Goal: Transaction & Acquisition: Purchase product/service

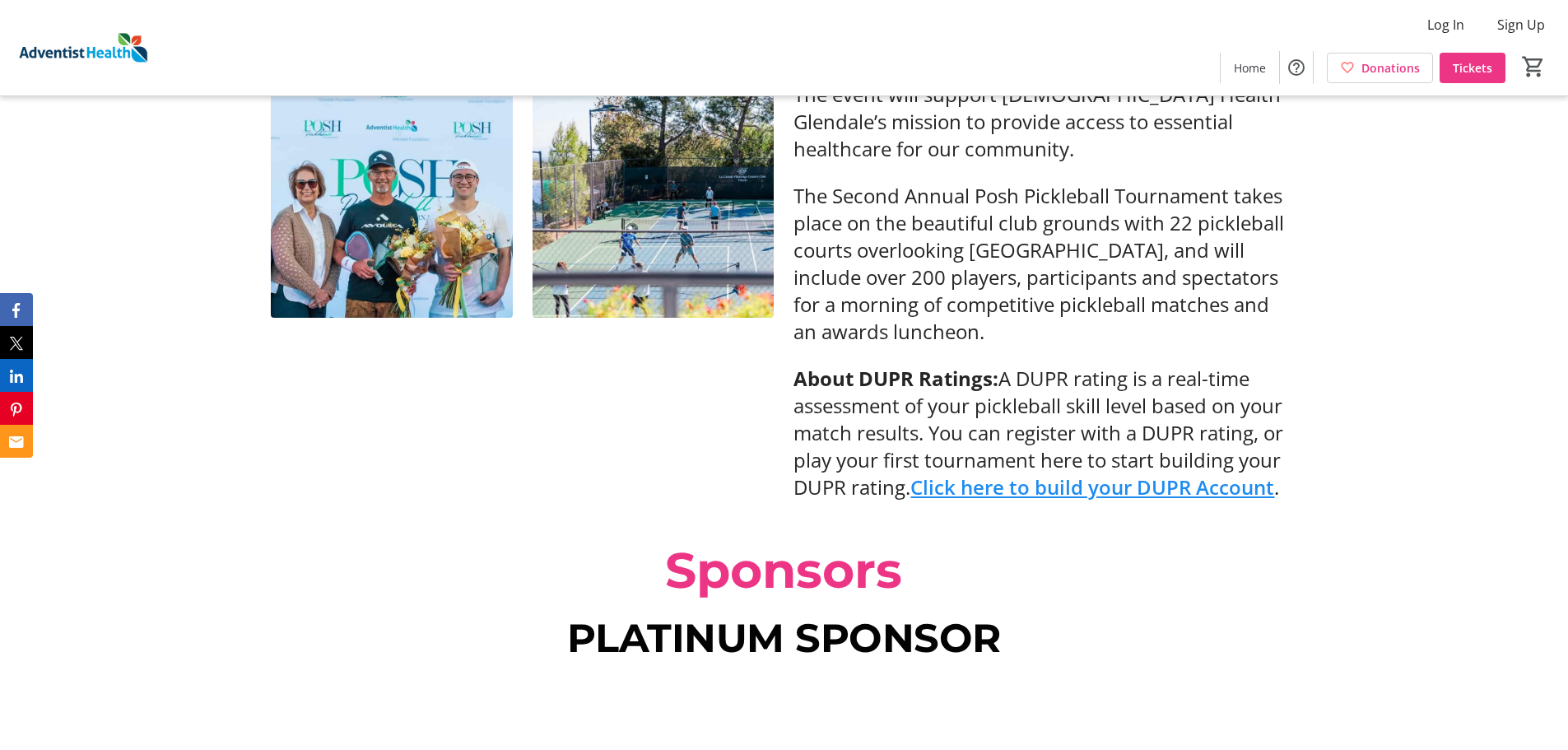
scroll to position [690, 0]
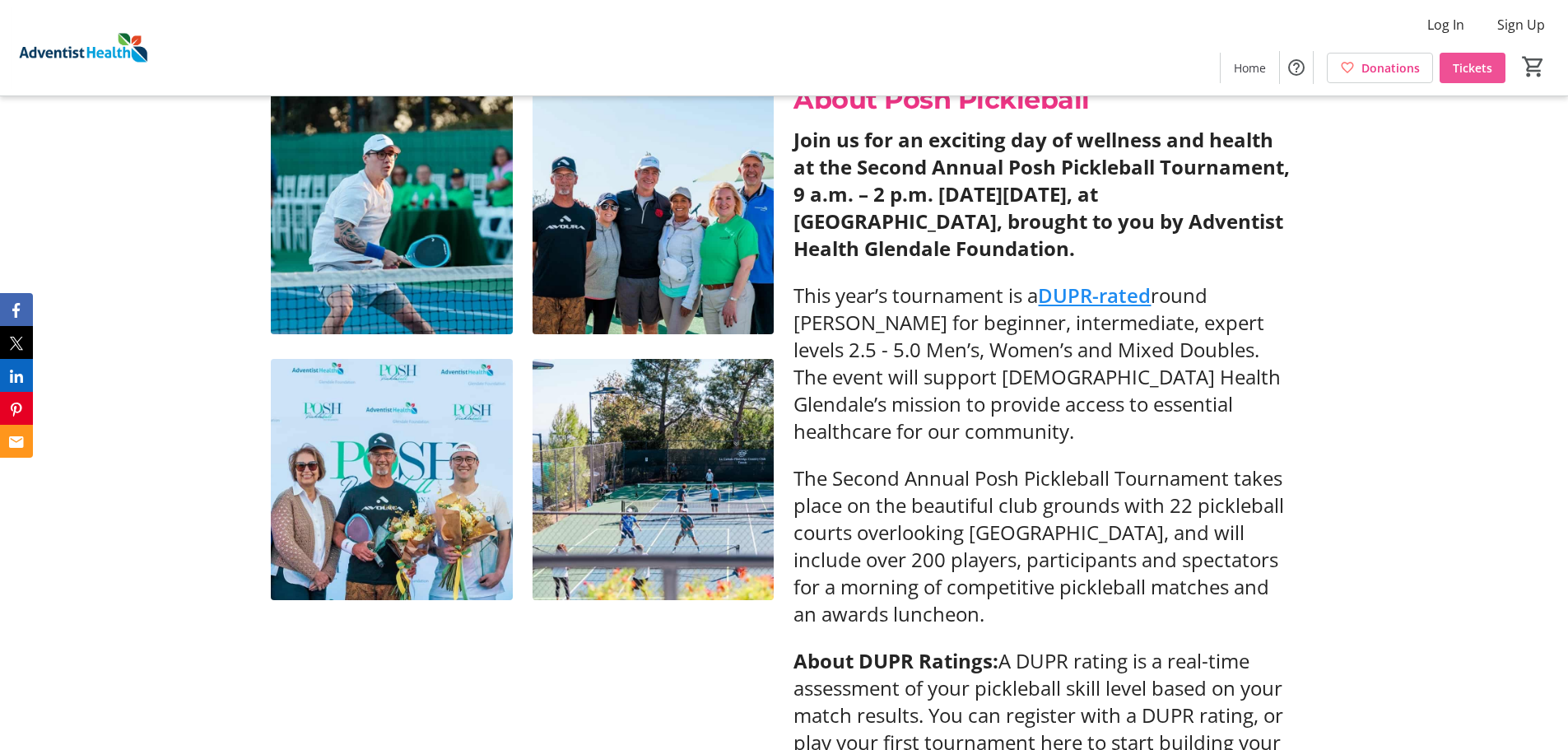
click at [1479, 77] on span at bounding box center [1472, 68] width 66 height 39
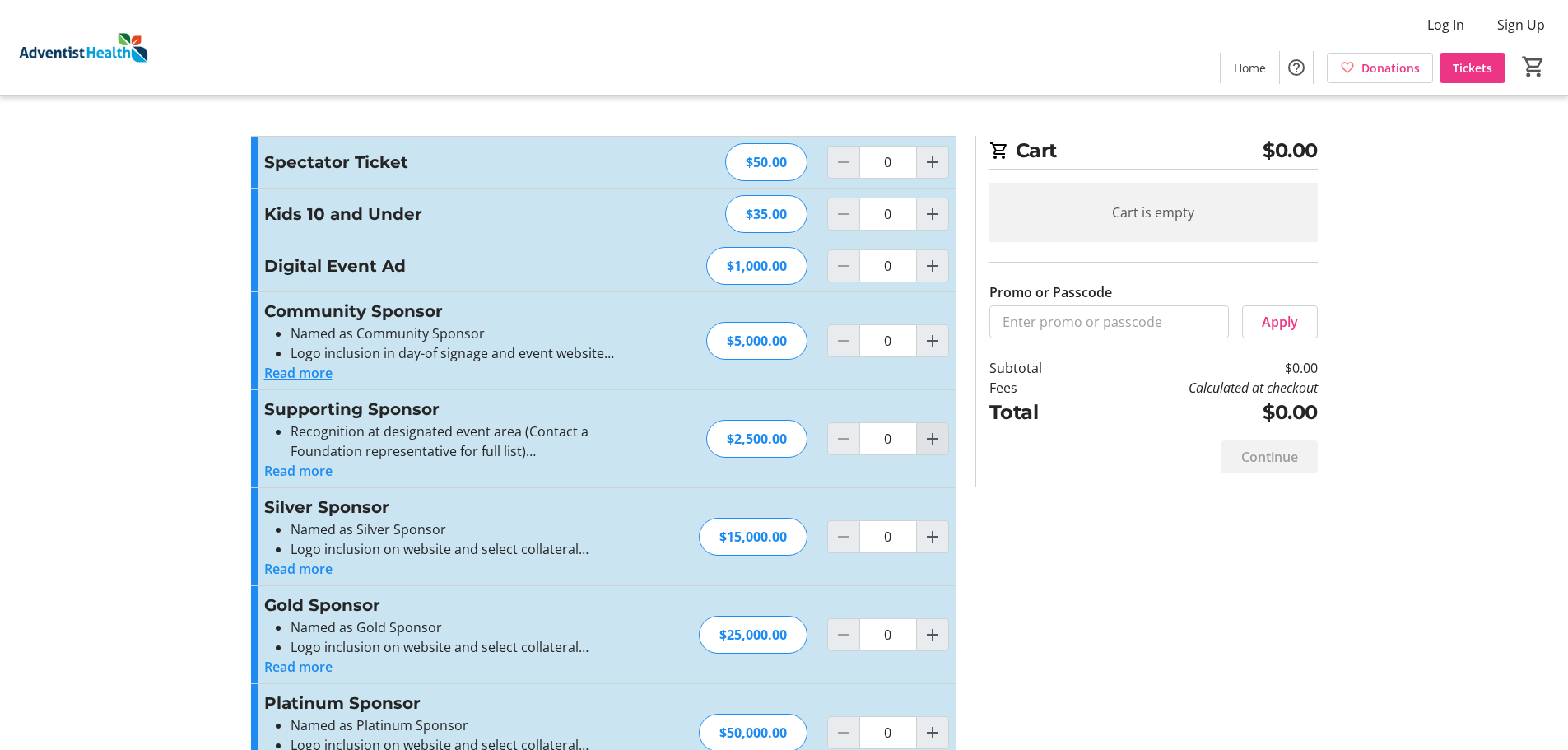
click at [940, 439] on mat-icon "Increment by one" at bounding box center [932, 438] width 20 height 20
type input "1"
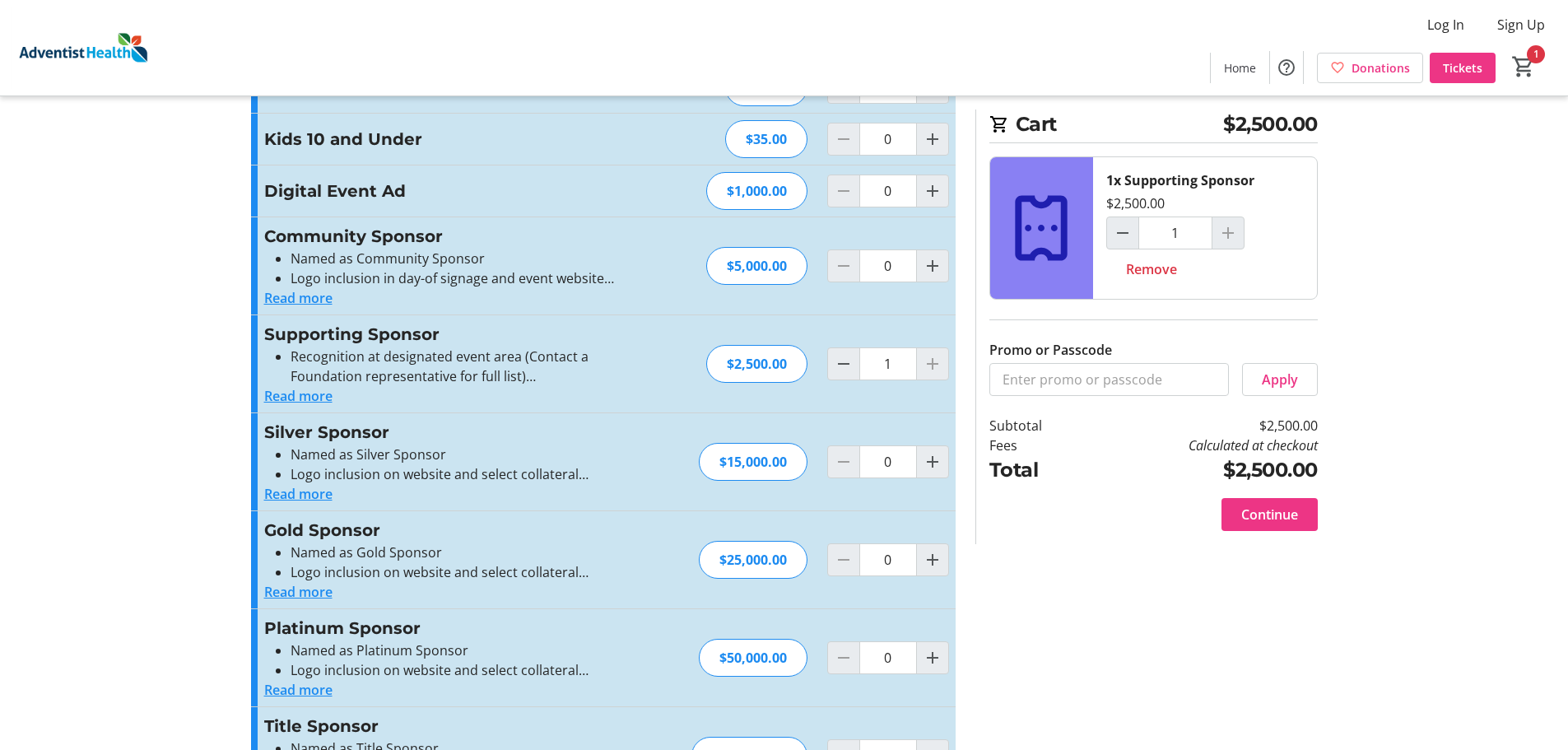
scroll to position [149, 0]
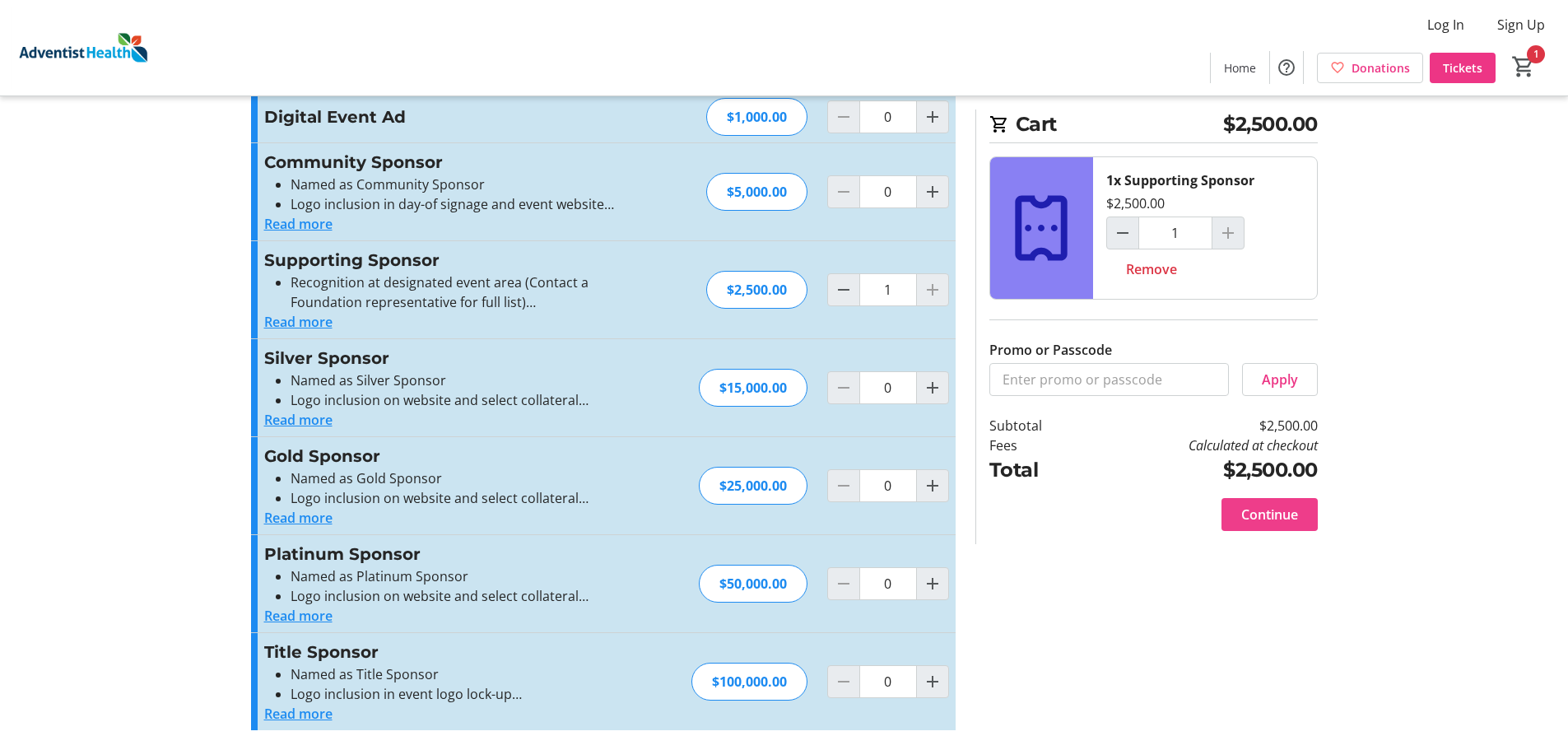
click at [1291, 520] on span "Continue" at bounding box center [1270, 514] width 57 height 20
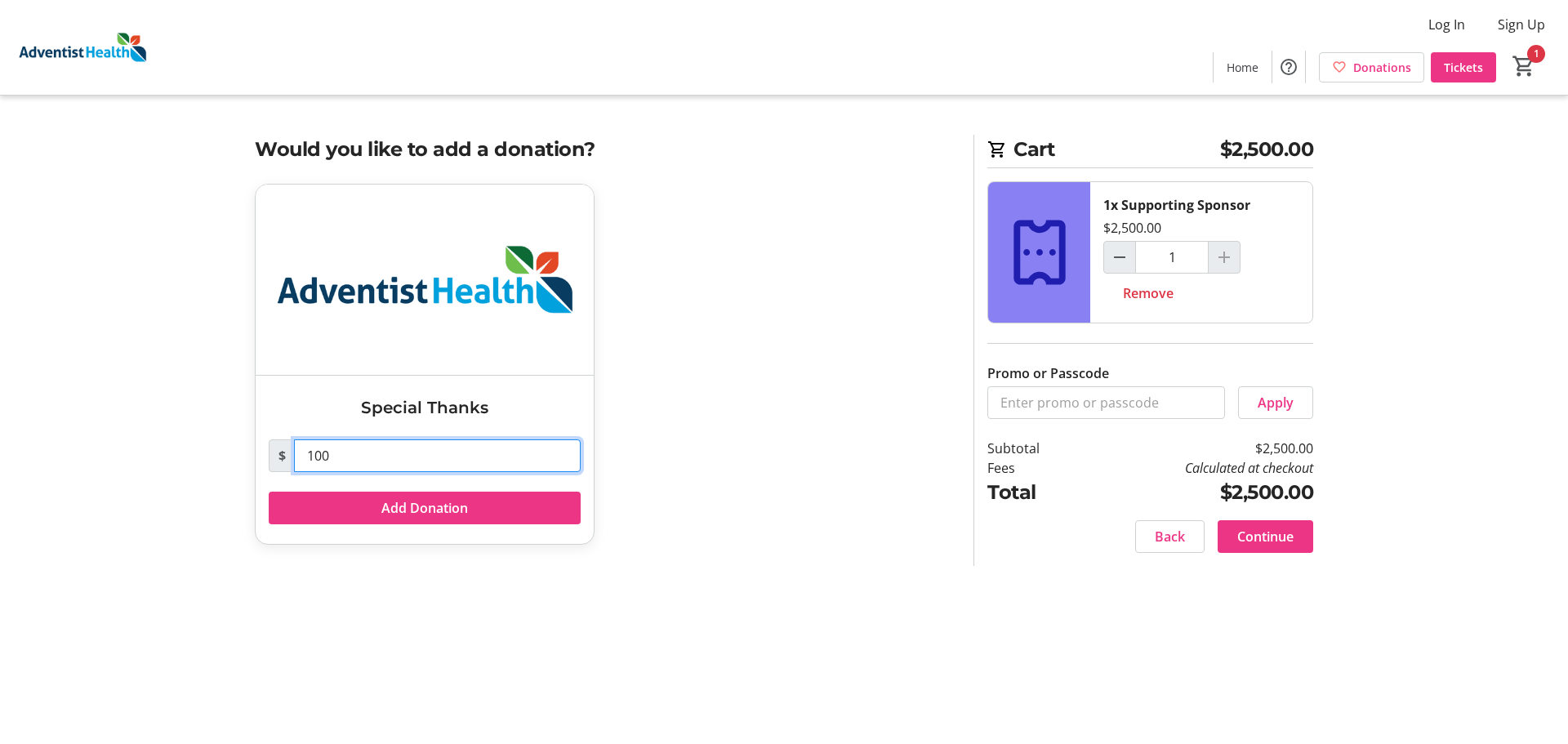
click at [410, 456] on input "100" at bounding box center [438, 455] width 287 height 33
click at [410, 457] on input "100" at bounding box center [438, 455] width 287 height 33
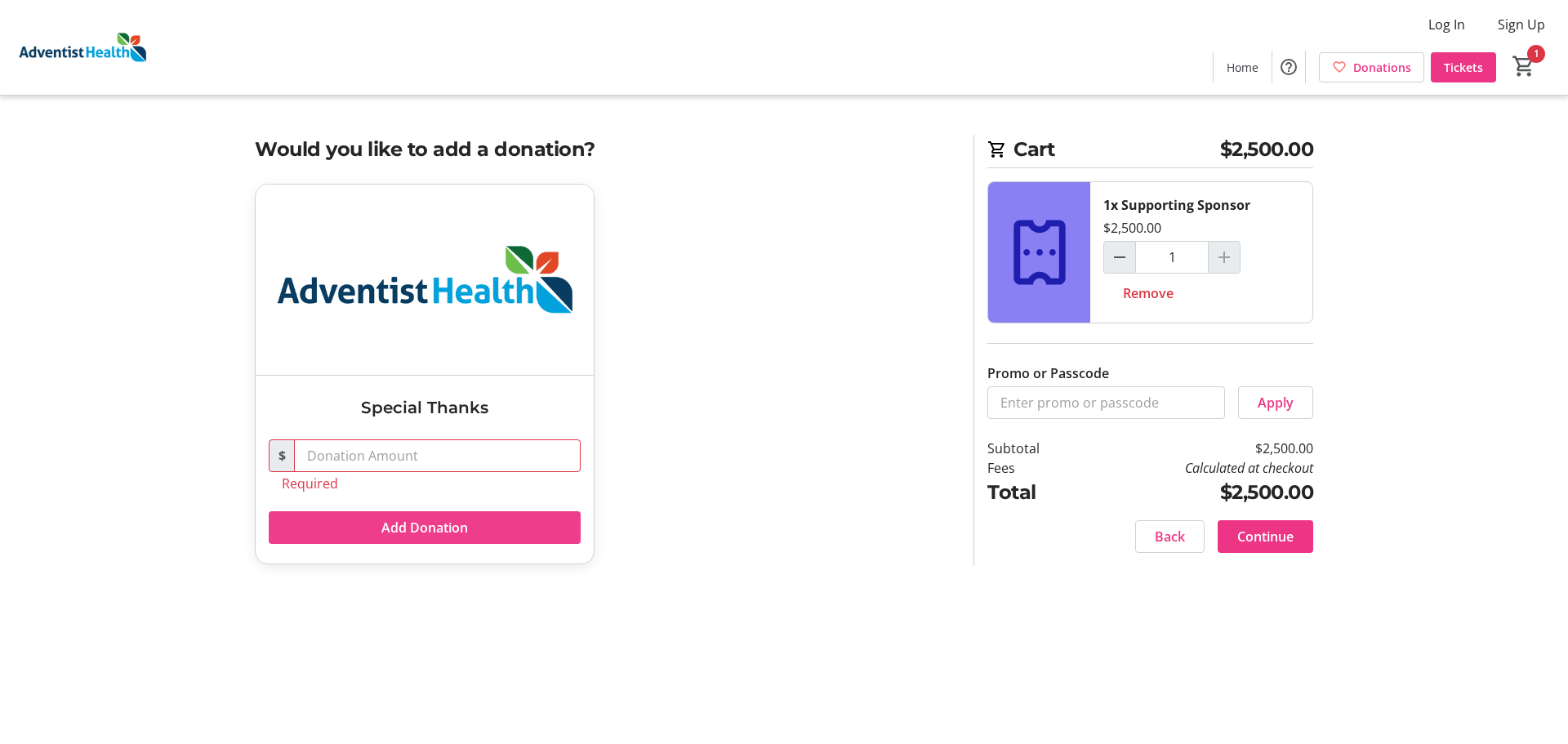
click at [484, 523] on span at bounding box center [425, 528] width 312 height 39
click at [469, 459] on input "text" at bounding box center [438, 455] width 287 height 33
click at [478, 518] on span at bounding box center [425, 528] width 312 height 39
click at [487, 458] on input "0" at bounding box center [438, 455] width 287 height 33
type input "0.00"
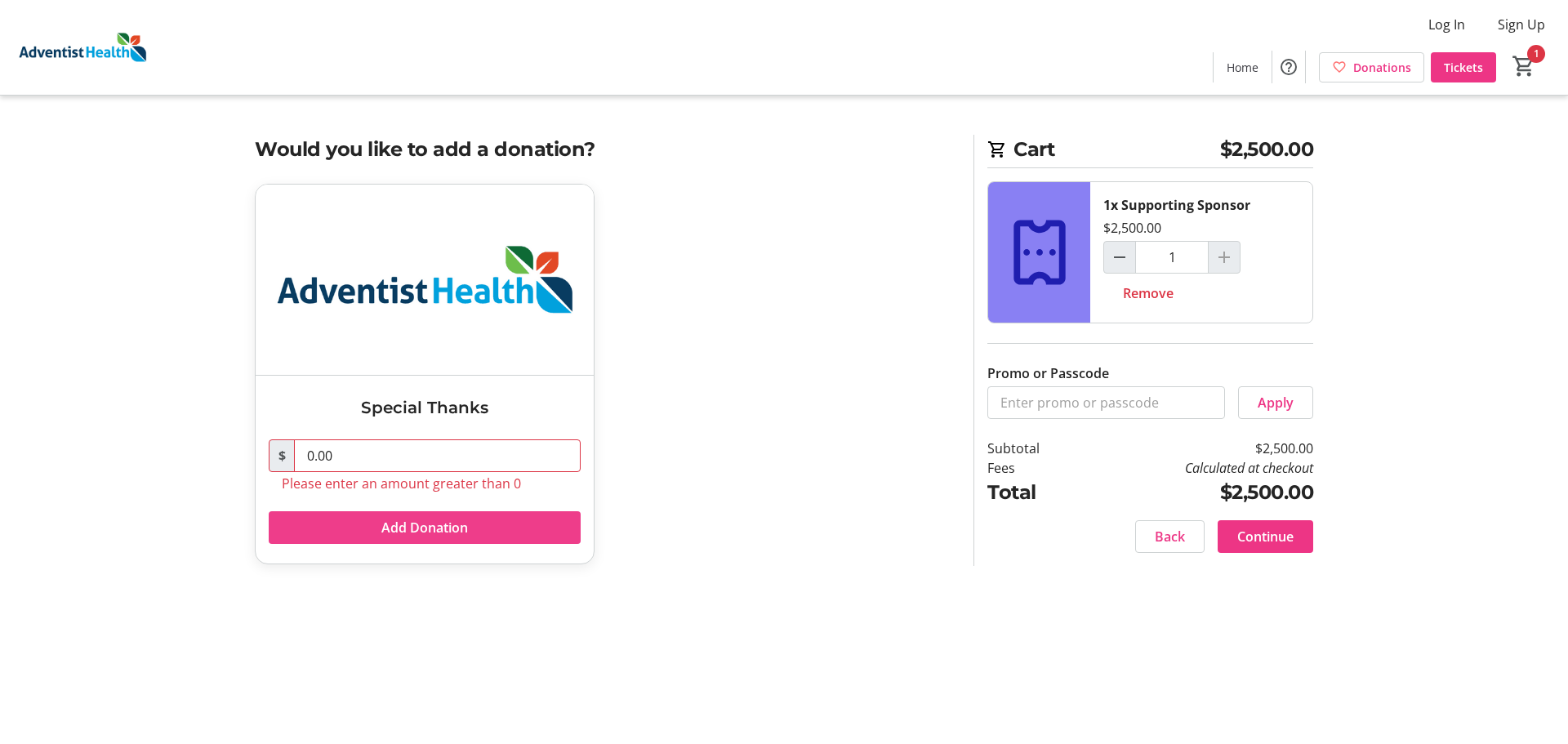
click at [530, 527] on span at bounding box center [425, 528] width 312 height 39
click at [1414, 440] on tr-checkout-feature-upsell-ui "Cart $2,500.00 1x Supporting Sponsor $2,500.00 1 Remove Promo or Passcode Apply…" at bounding box center [784, 372] width 1568 height 744
click at [1423, 380] on tr-checkout-feature-upsell-ui "Cart $2,500.00 1x Supporting Sponsor $2,500.00 1 Remove Promo or Passcode Apply…" at bounding box center [784, 372] width 1568 height 744
click at [423, 455] on input "0.00" at bounding box center [438, 455] width 287 height 33
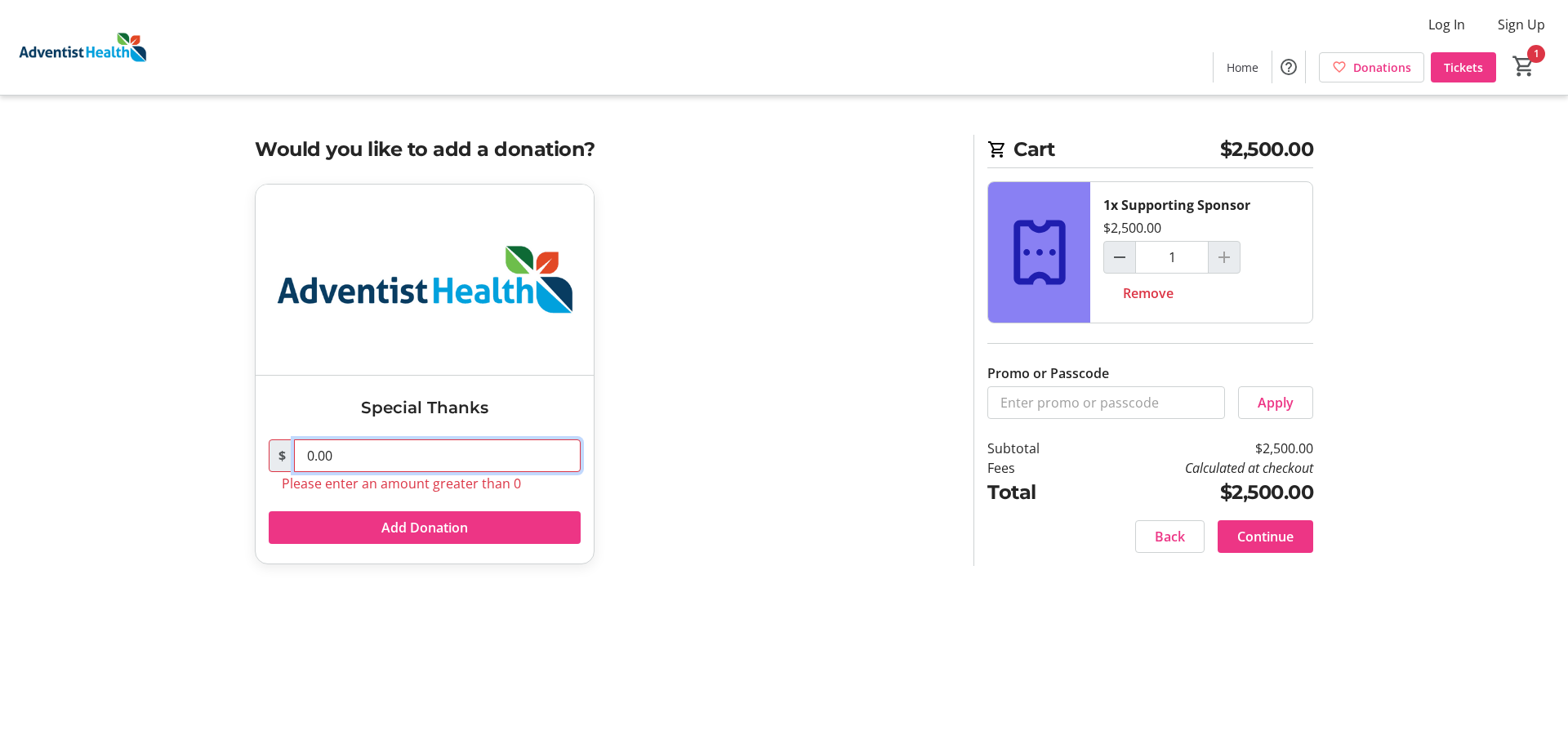
click at [423, 455] on input "0.00" at bounding box center [438, 455] width 287 height 33
click at [1264, 535] on span "Continue" at bounding box center [1265, 536] width 57 height 20
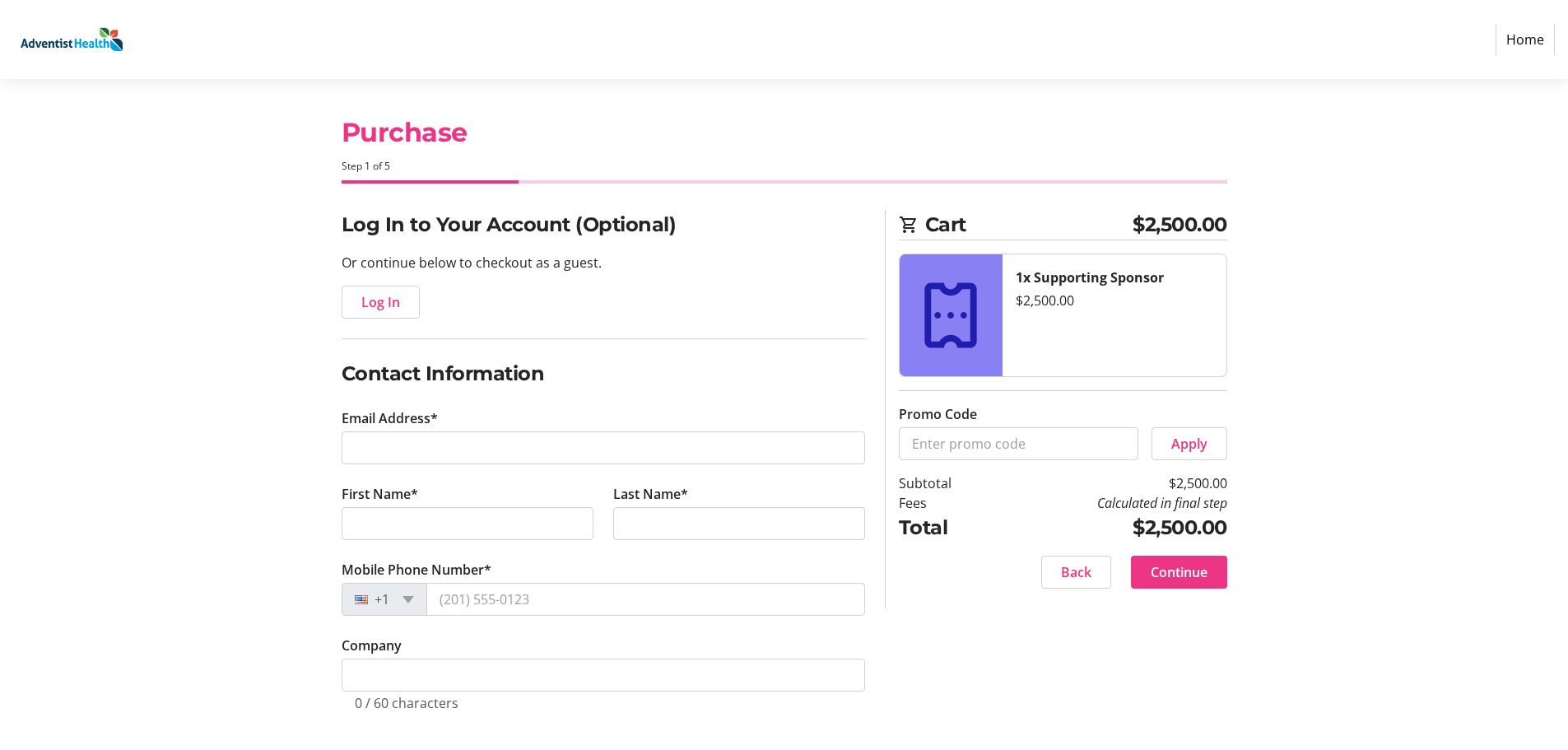
scroll to position [7, 0]
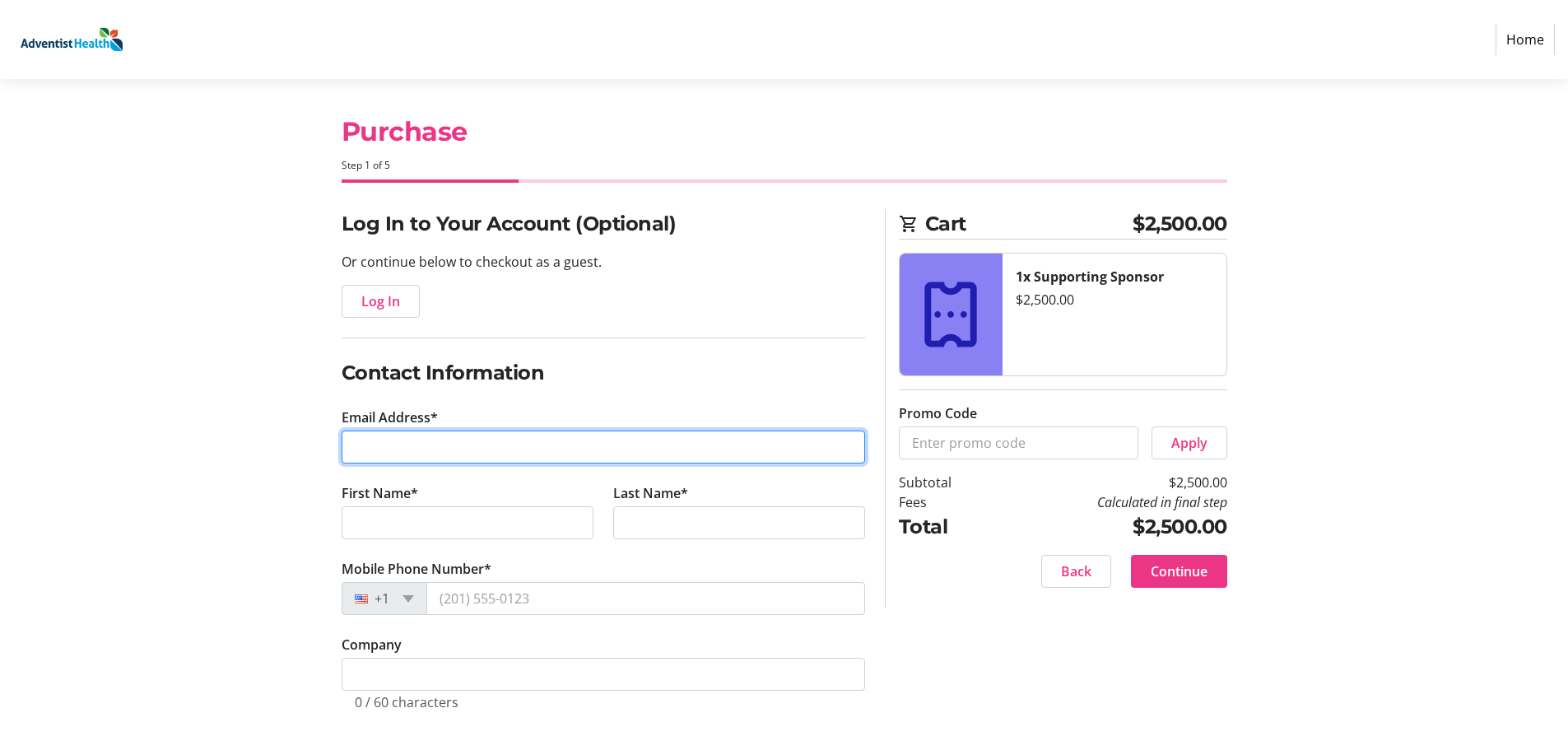
click at [595, 449] on input "Email Address*" at bounding box center [603, 447] width 524 height 33
click at [586, 443] on input "Email Address*" at bounding box center [603, 447] width 524 height 33
click at [495, 442] on input "Email Address*" at bounding box center [603, 447] width 524 height 33
type input "[EMAIL_ADDRESS][DOMAIN_NAME]"
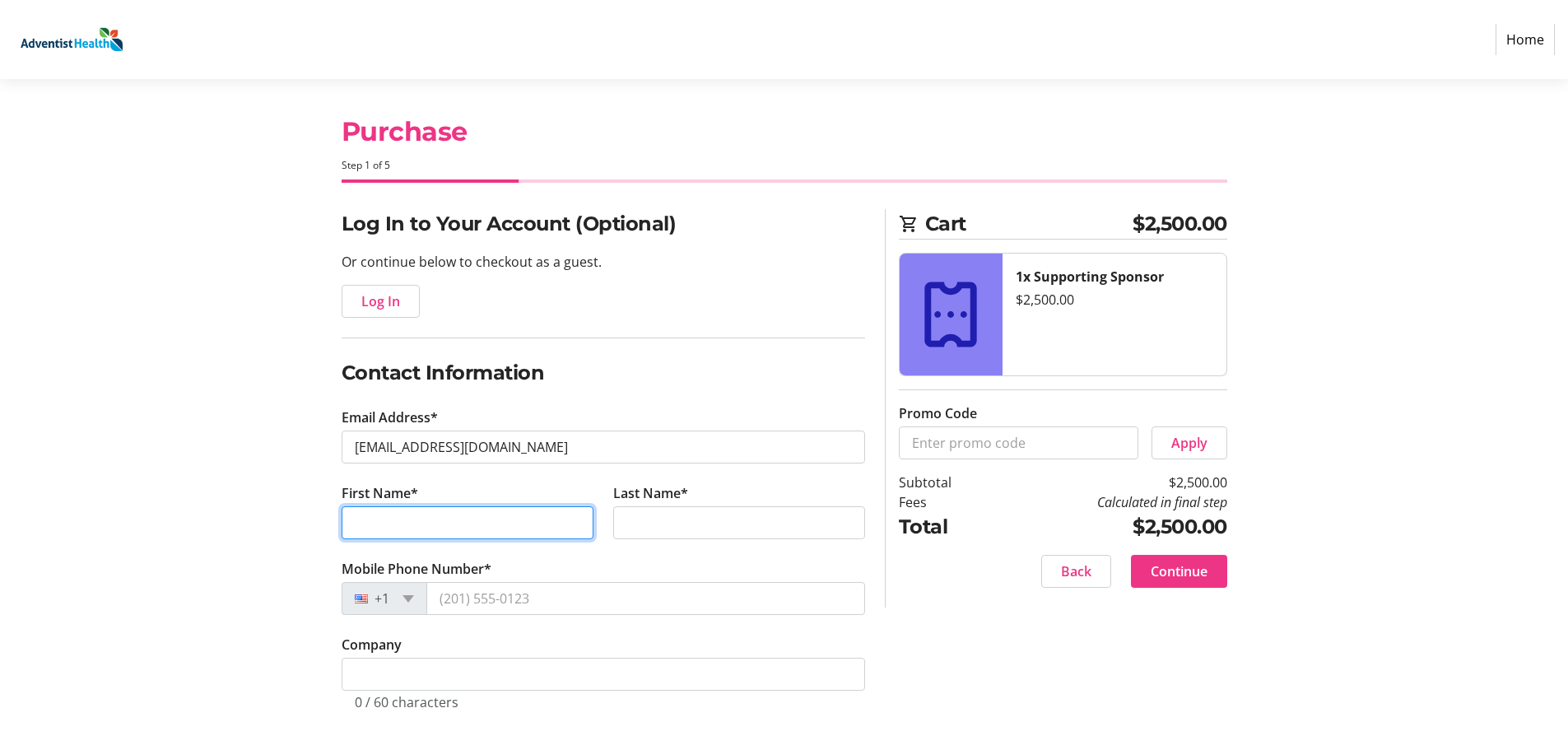
type input "S"
click at [510, 524] on input "First Name*" at bounding box center [467, 523] width 251 height 33
type input "[PERSON_NAME]"
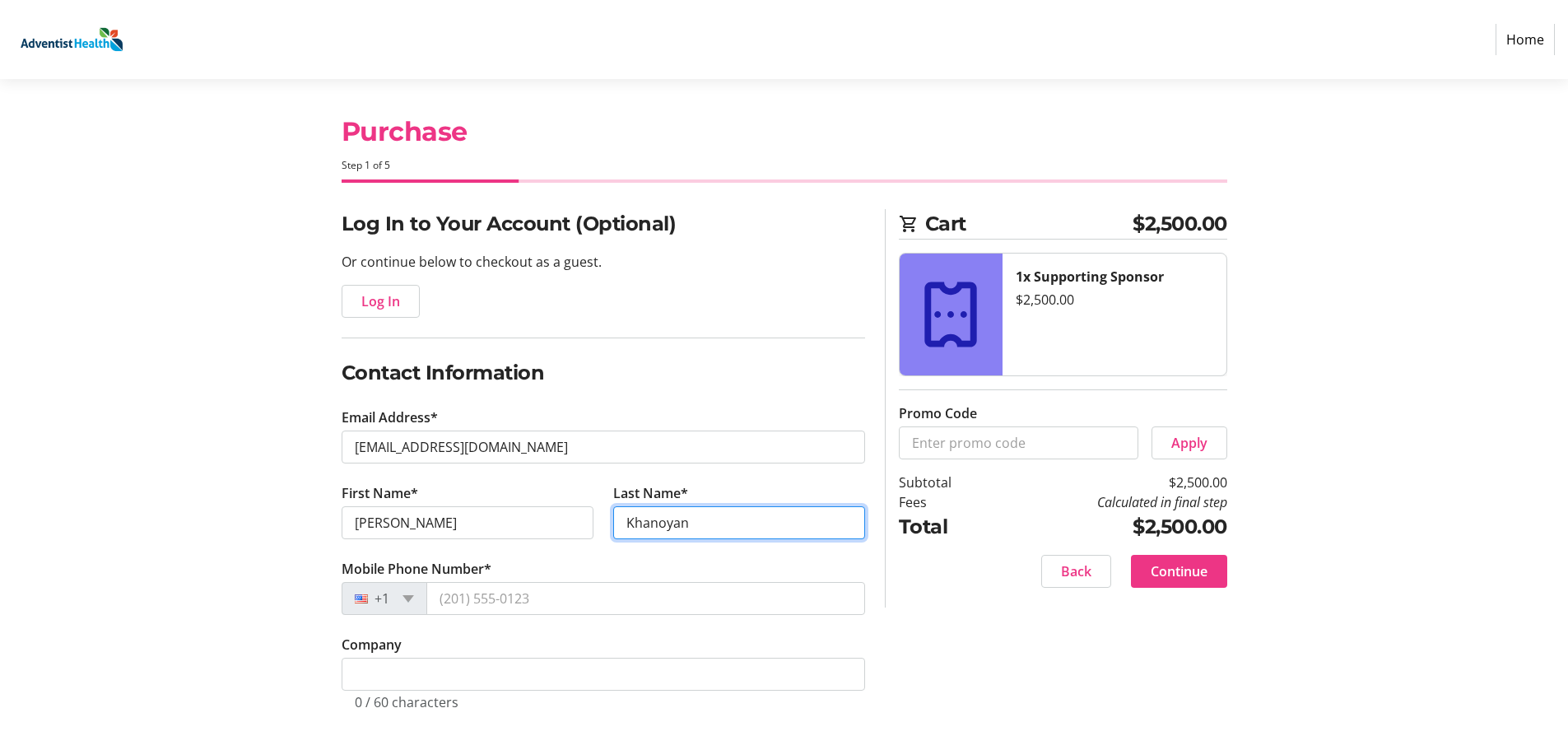
type input "Khanoyan"
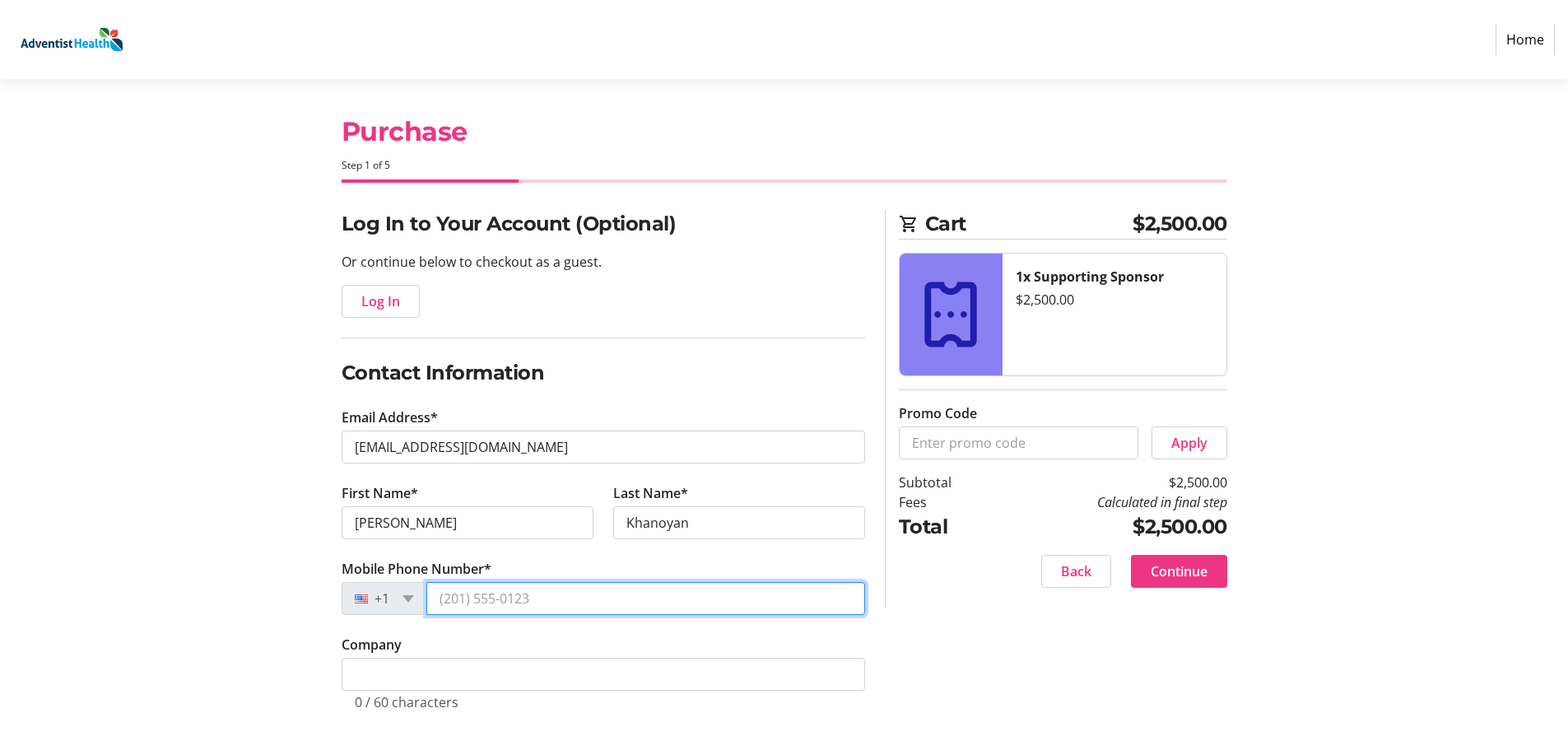
click at [488, 603] on input "Mobile Phone Number*" at bounding box center [646, 598] width 439 height 33
type input "[PHONE_NUMBER]"
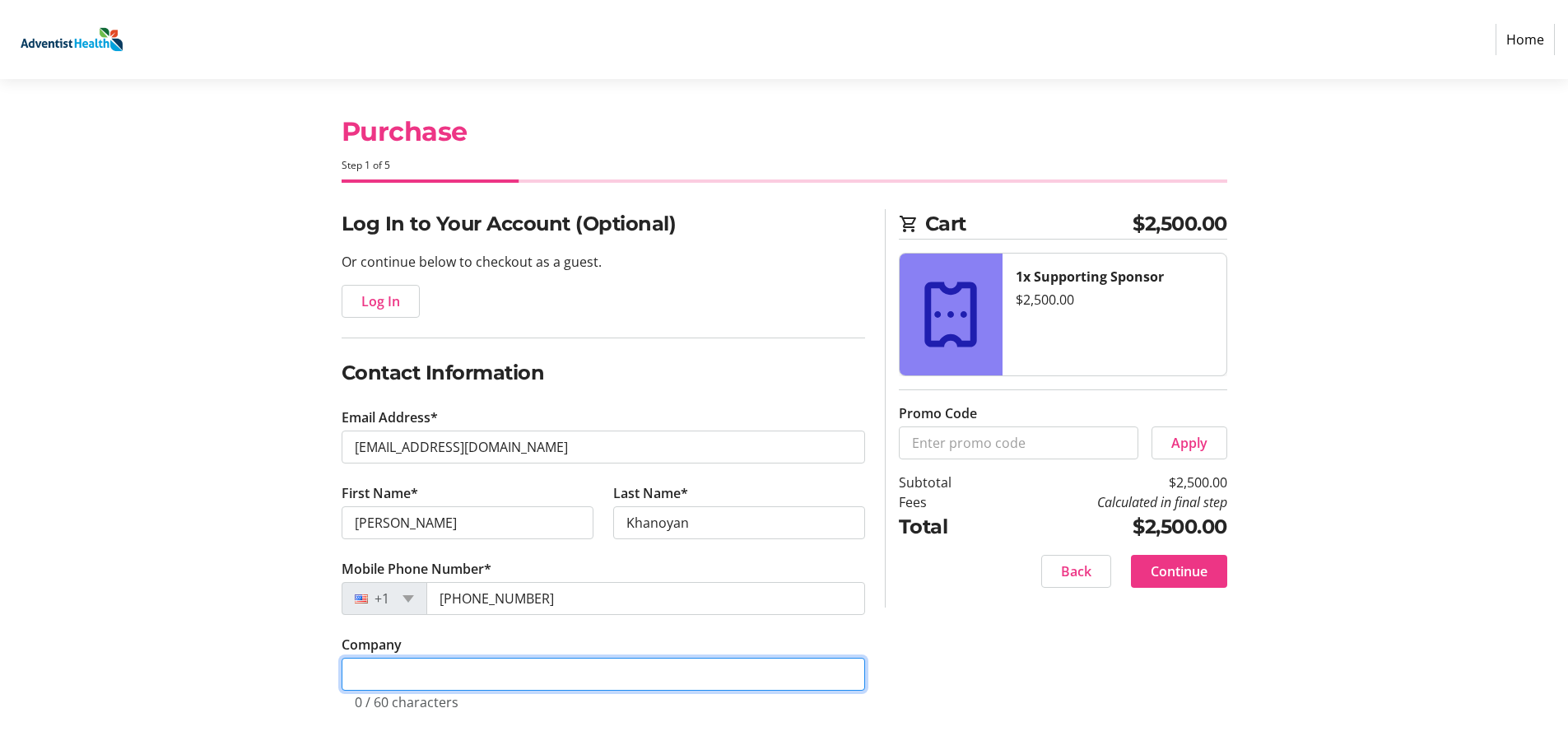
click at [470, 680] on input "Company" at bounding box center [603, 674] width 524 height 33
click at [439, 674] on input "Vituity Family Residency" at bounding box center [603, 674] width 524 height 33
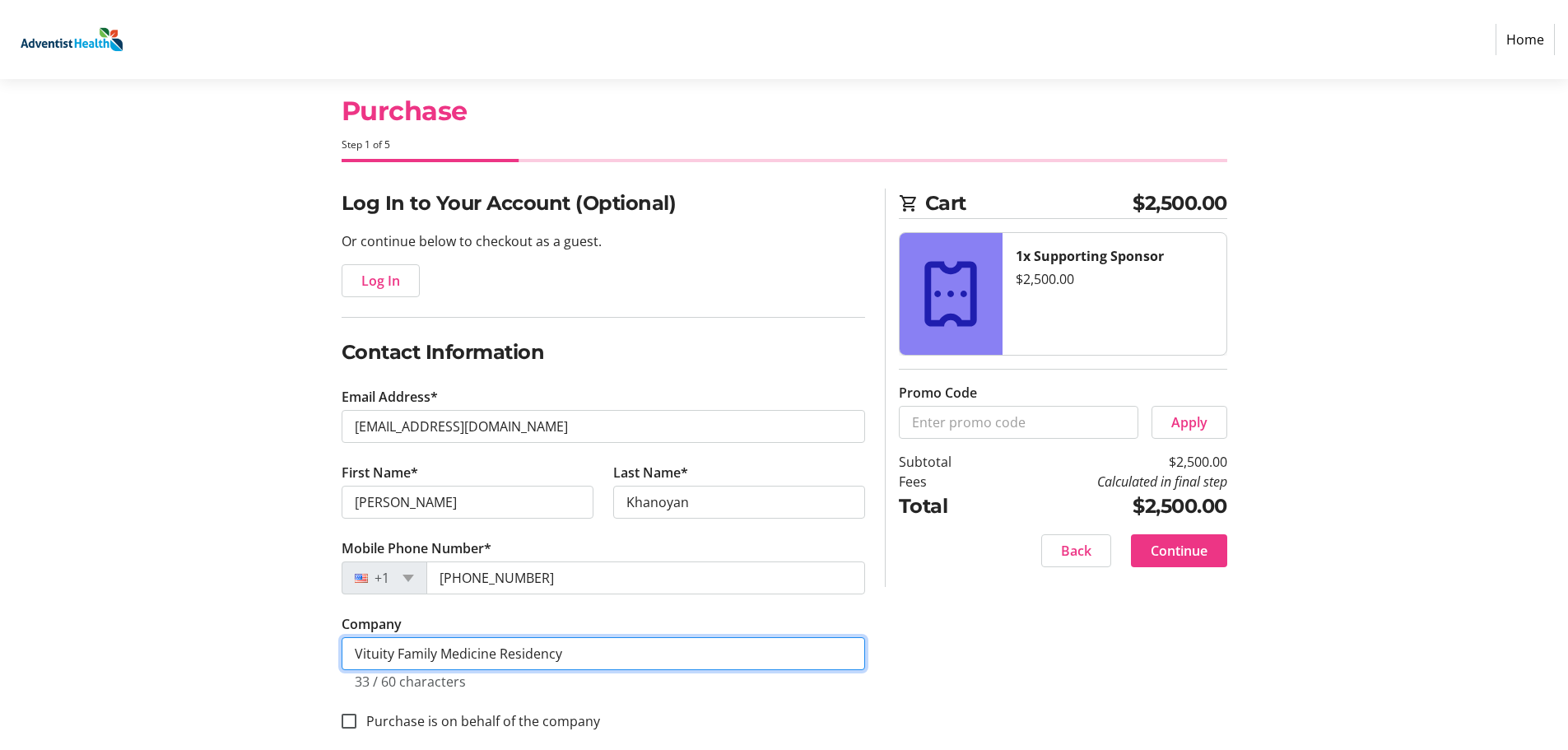
scroll to position [48, 0]
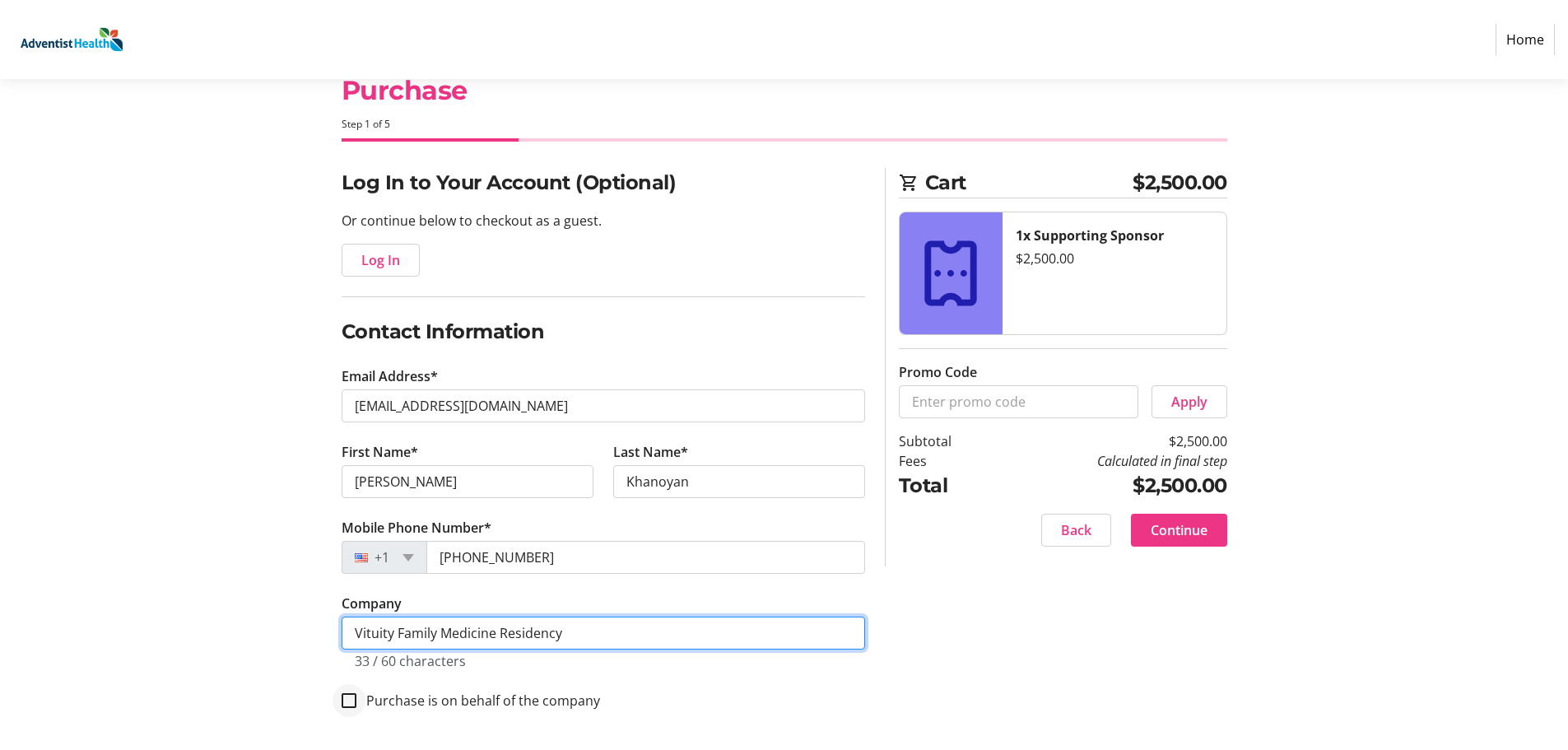
type input "Vituity Family Medicine Residency"
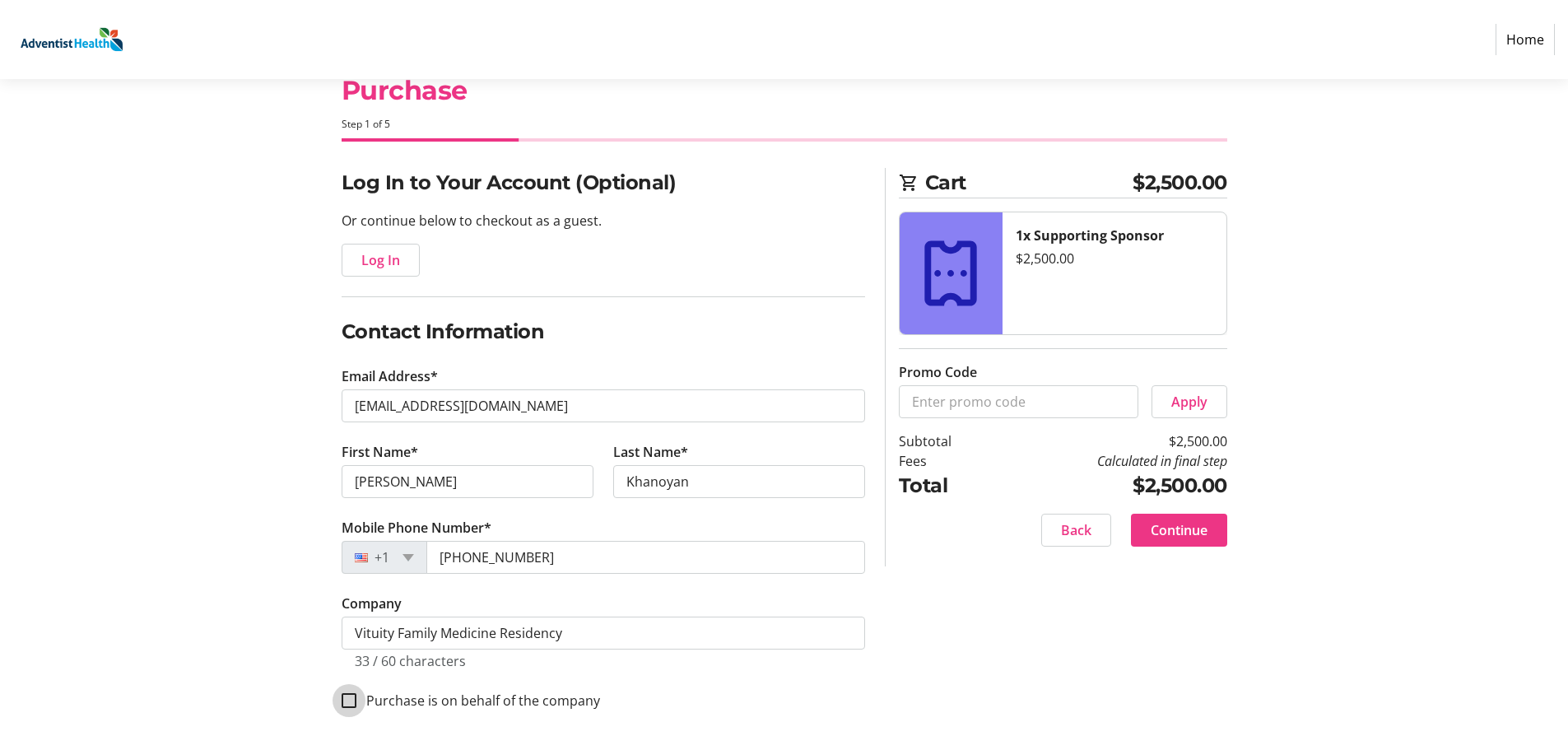
click at [354, 700] on input "Purchase is on behalf of the company" at bounding box center [349, 701] width 15 height 15
checkbox input "true"
click at [1171, 535] on span "Continue" at bounding box center [1179, 529] width 57 height 20
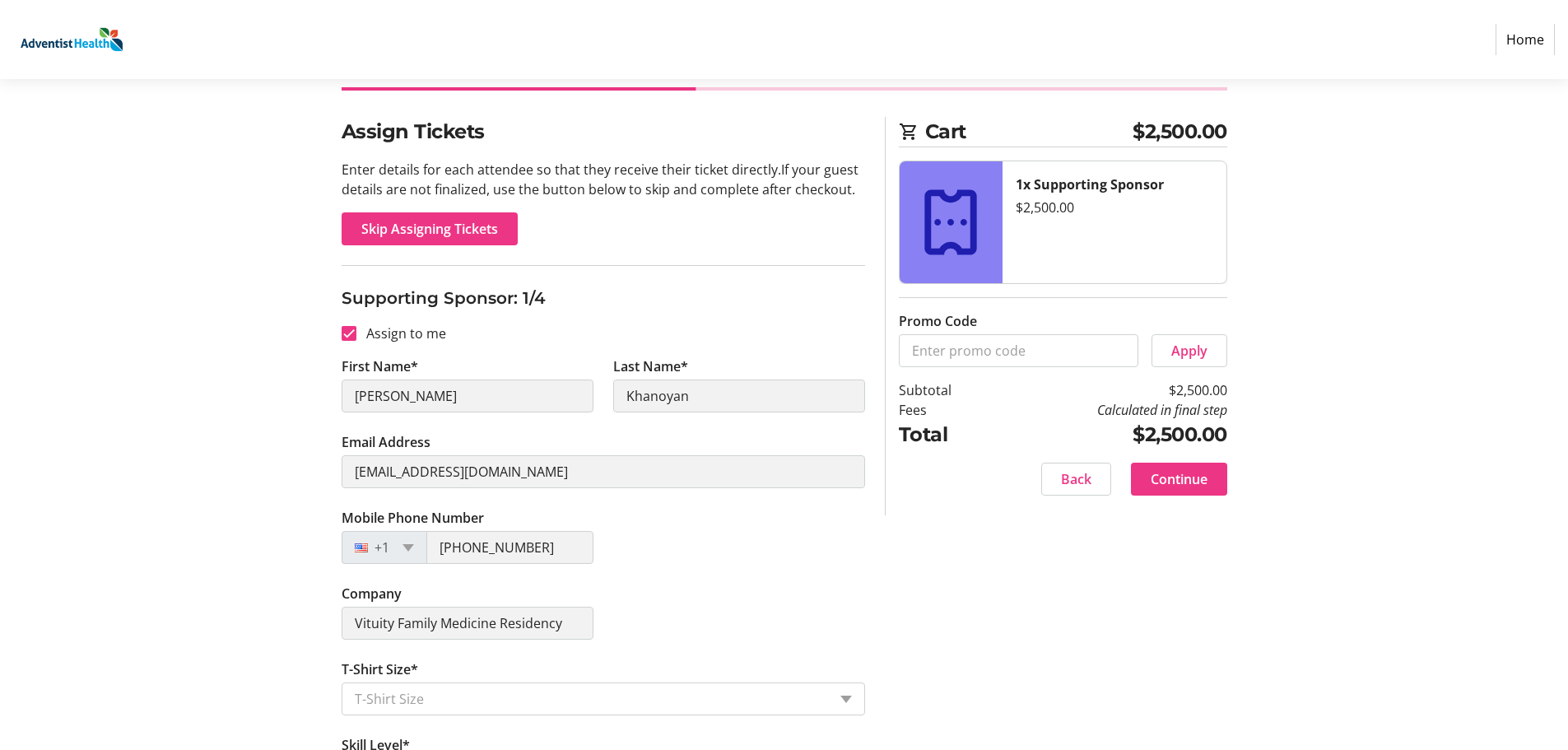
scroll to position [83, 0]
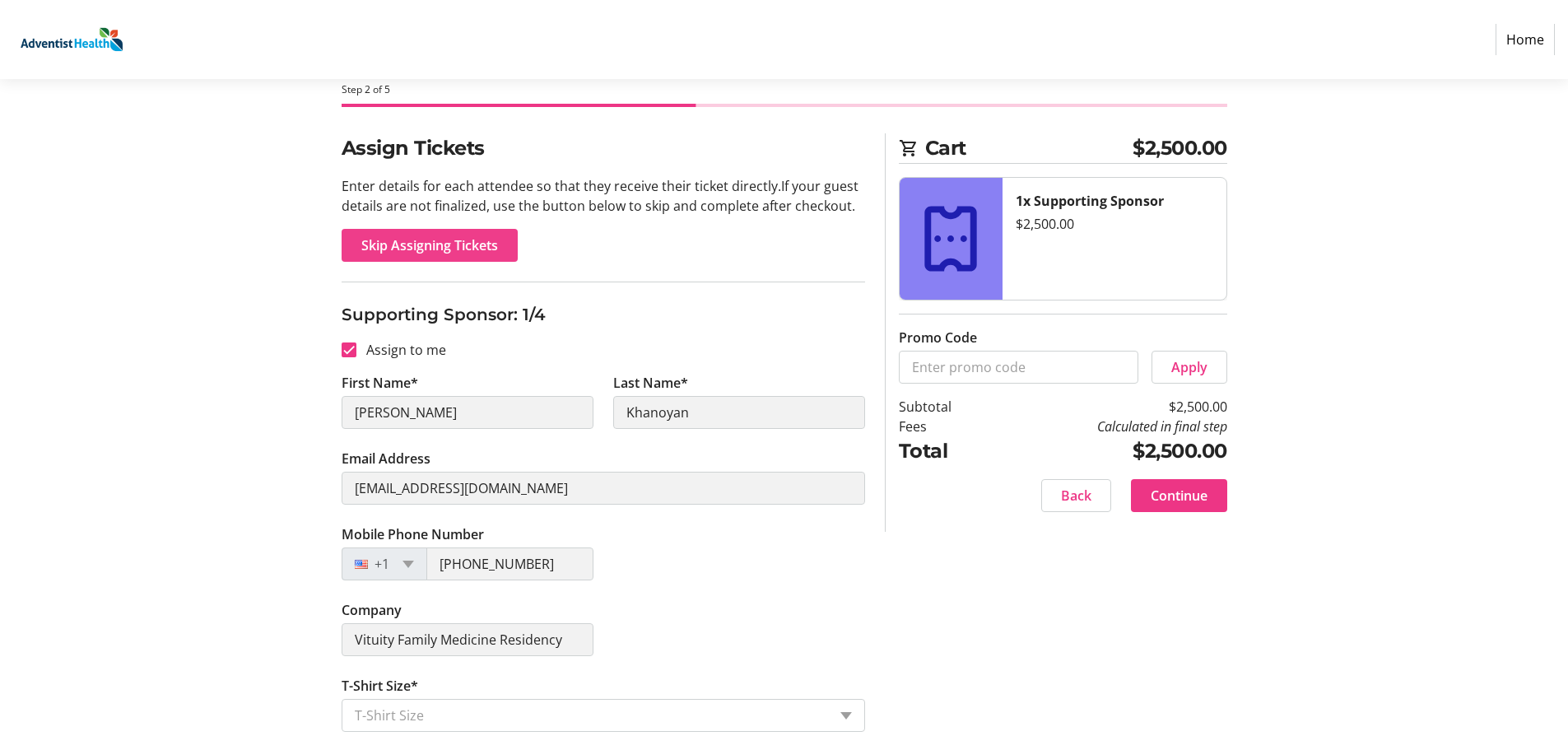
click at [480, 237] on span "Skip Assigning Tickets" at bounding box center [430, 245] width 137 height 20
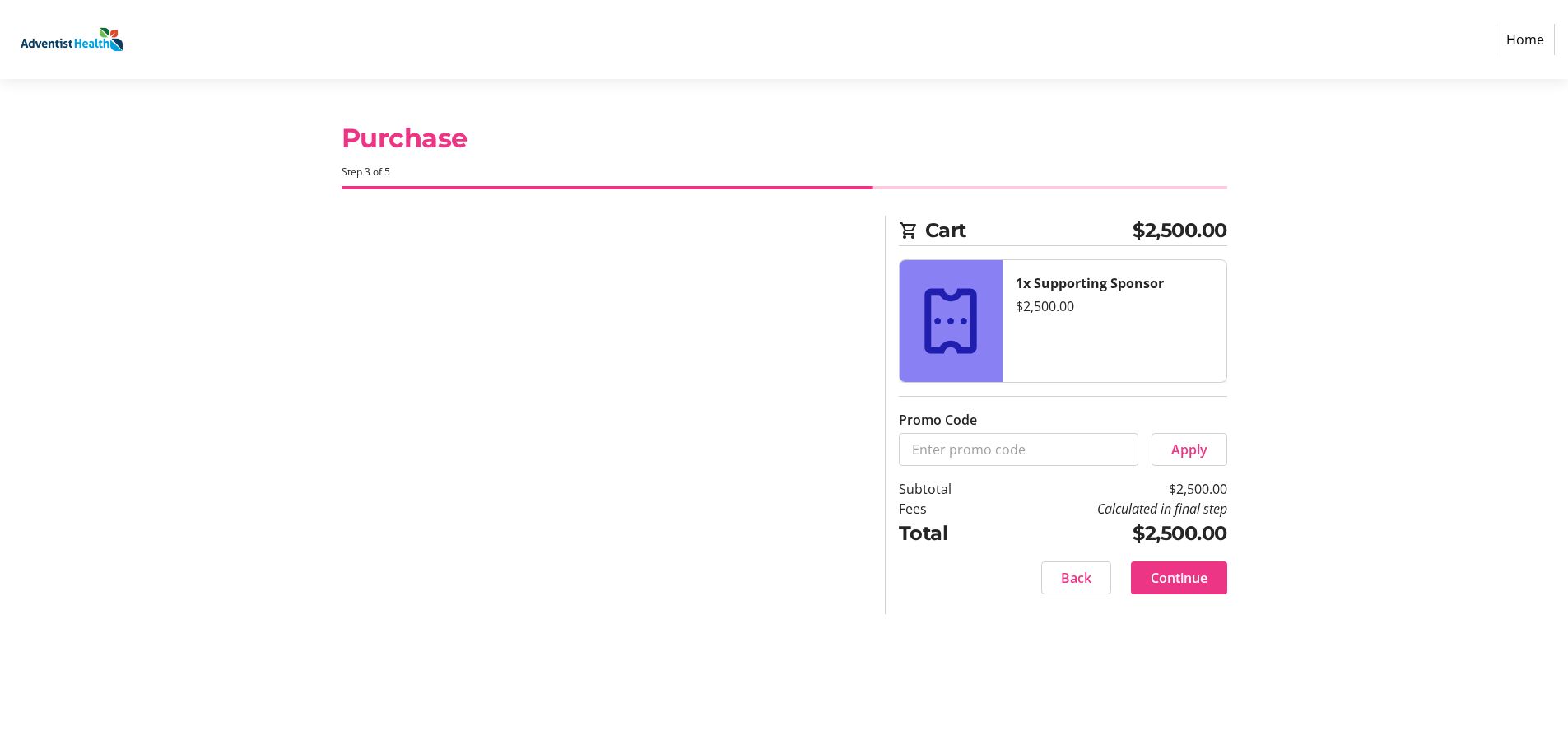
scroll to position [0, 0]
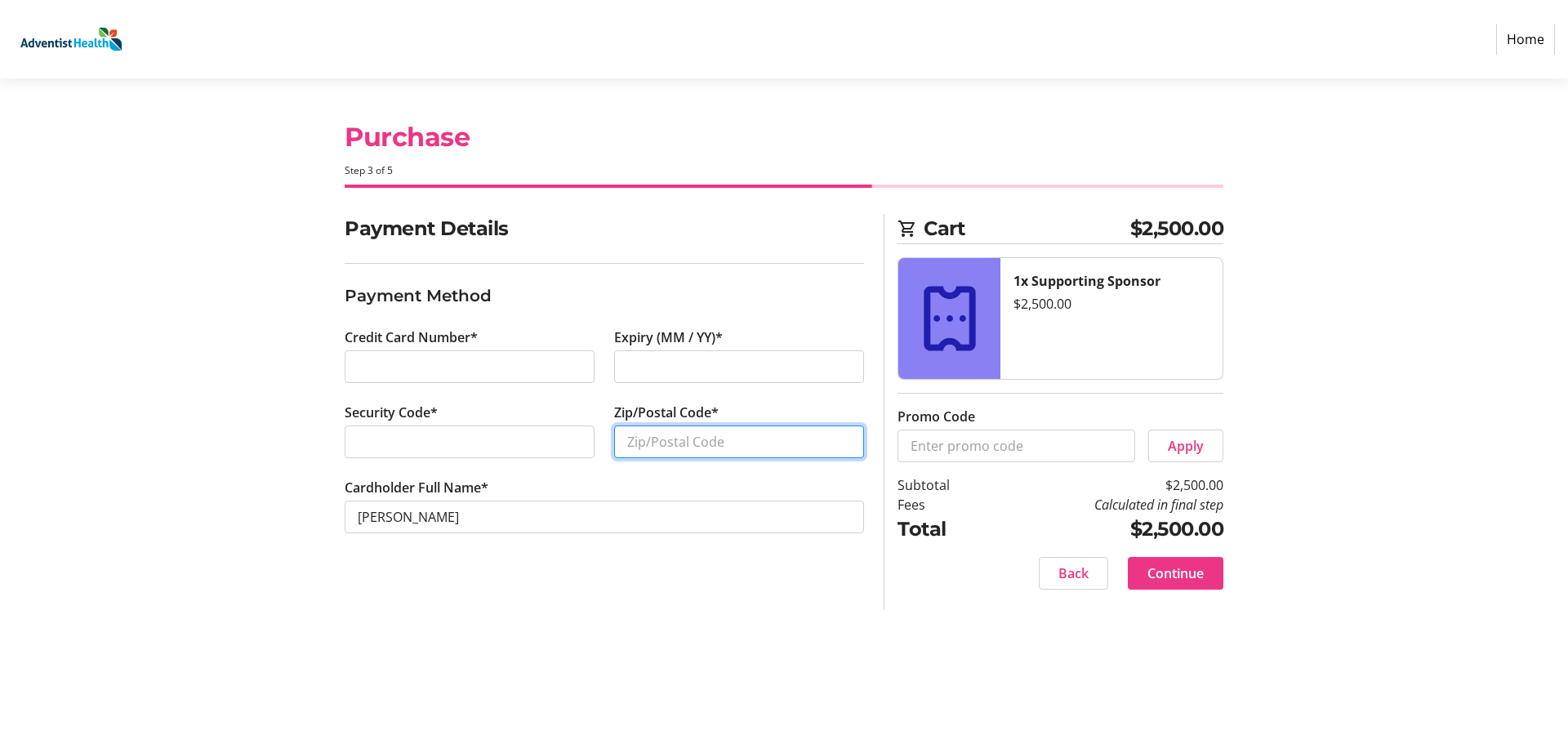
click at [778, 443] on input "Zip/Postal Code*" at bounding box center [739, 441] width 250 height 33
type input "91207"
click at [1211, 570] on span at bounding box center [1176, 574] width 96 height 39
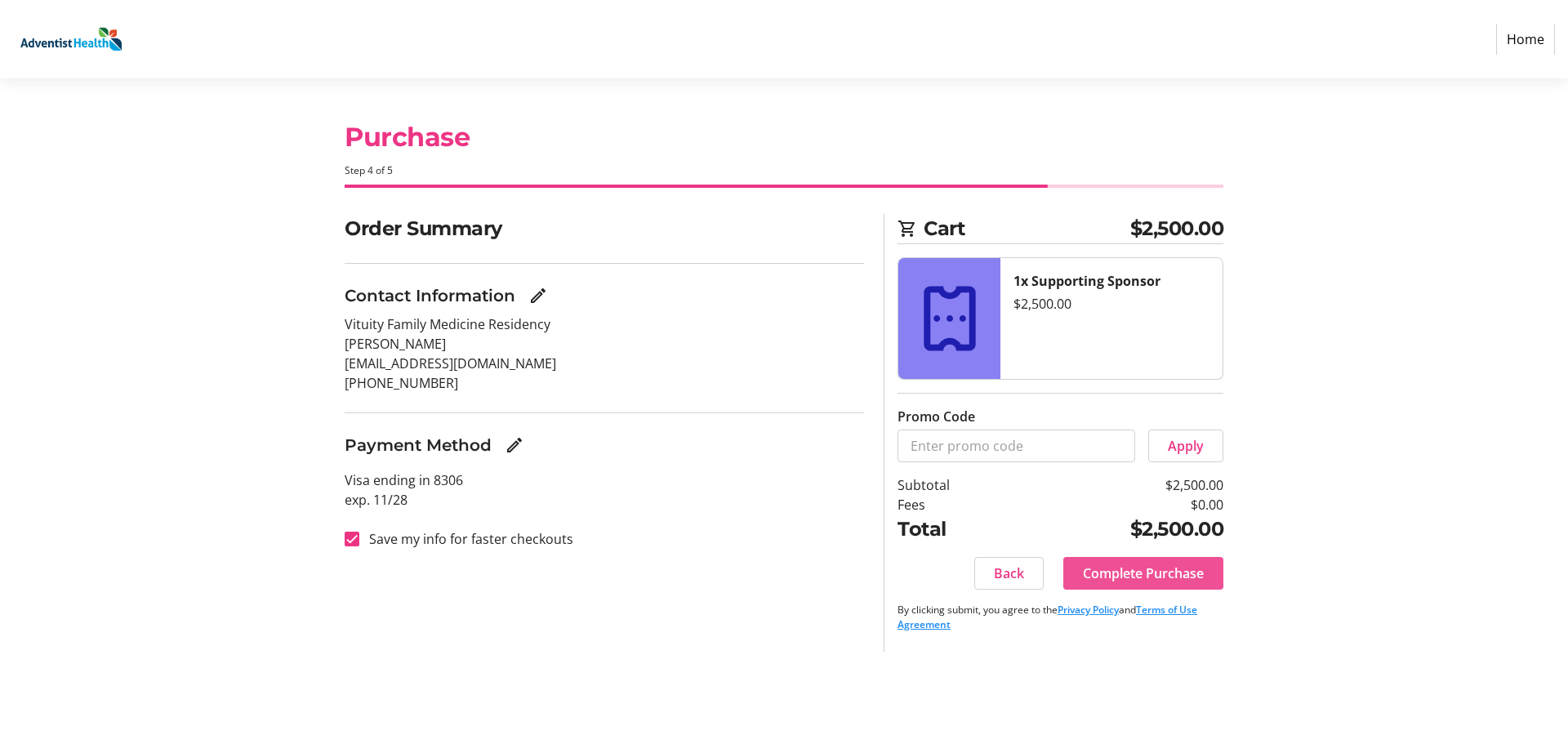
click at [1159, 577] on span "Complete Purchase" at bounding box center [1143, 573] width 121 height 20
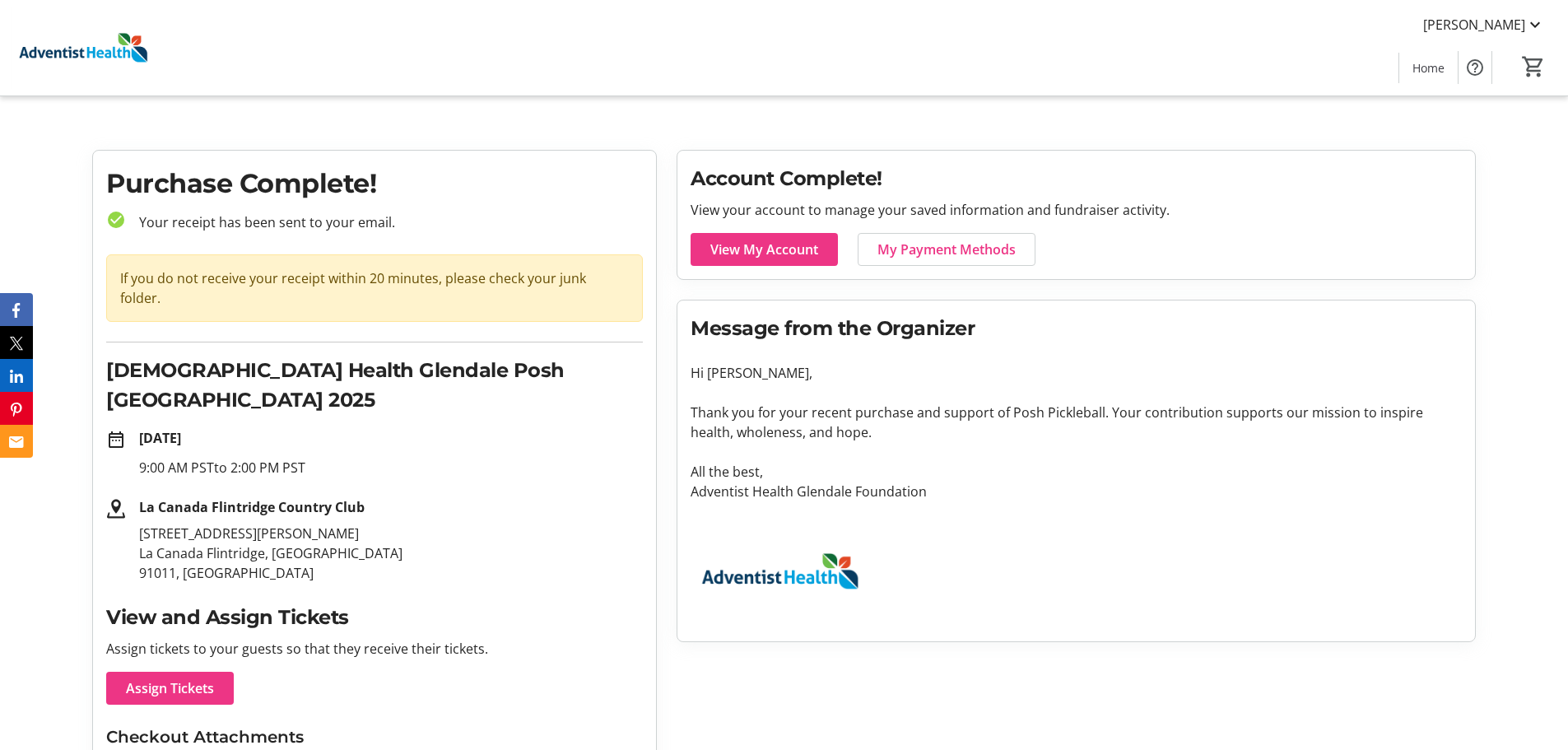
click at [505, 458] on p "9:00 AM PST to 2:00 PM PST" at bounding box center [390, 467] width 504 height 20
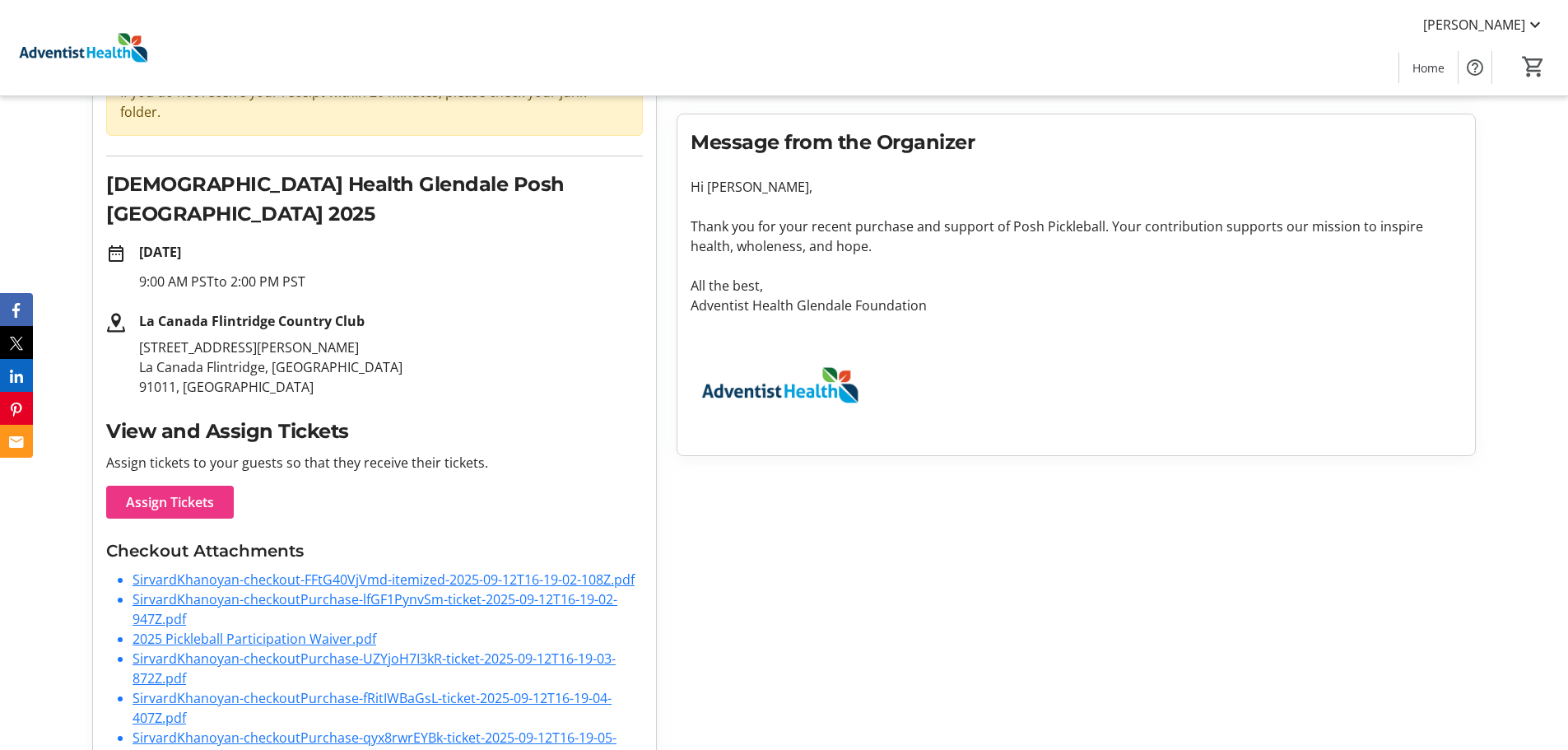
scroll to position [194, 0]
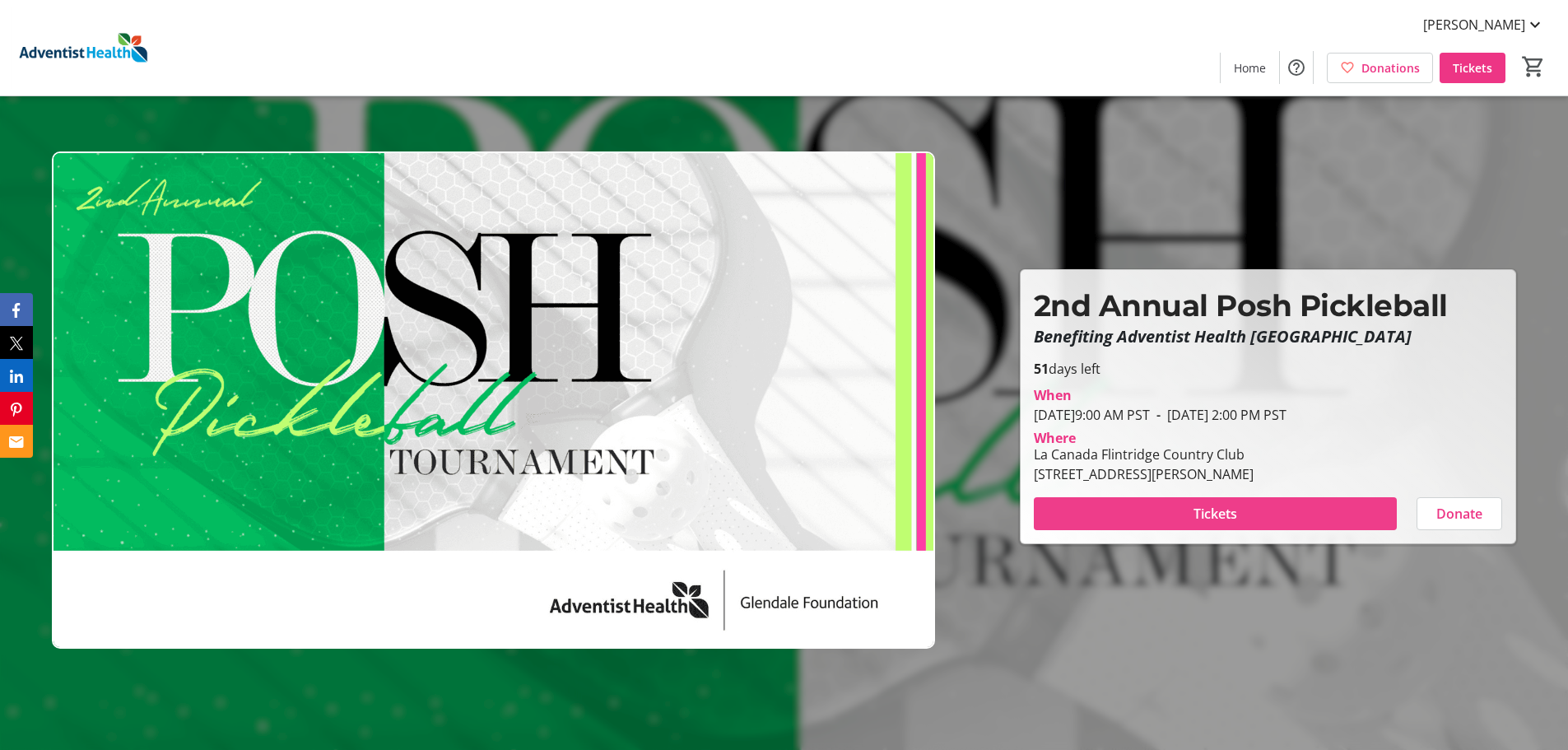
click at [1152, 524] on span at bounding box center [1215, 513] width 363 height 39
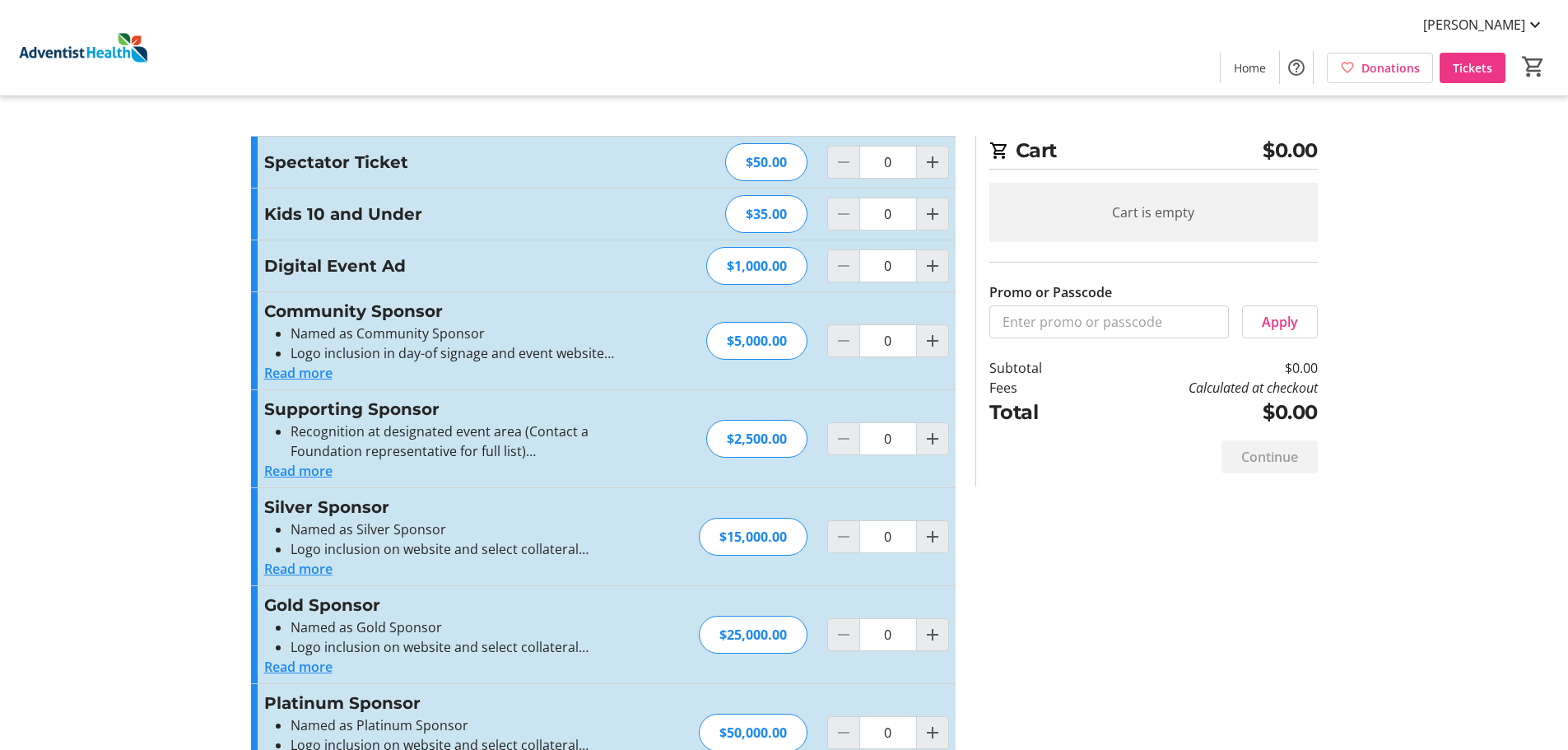
click at [322, 472] on button "Read more" at bounding box center [298, 470] width 69 height 20
